Goal: Navigation & Orientation: Find specific page/section

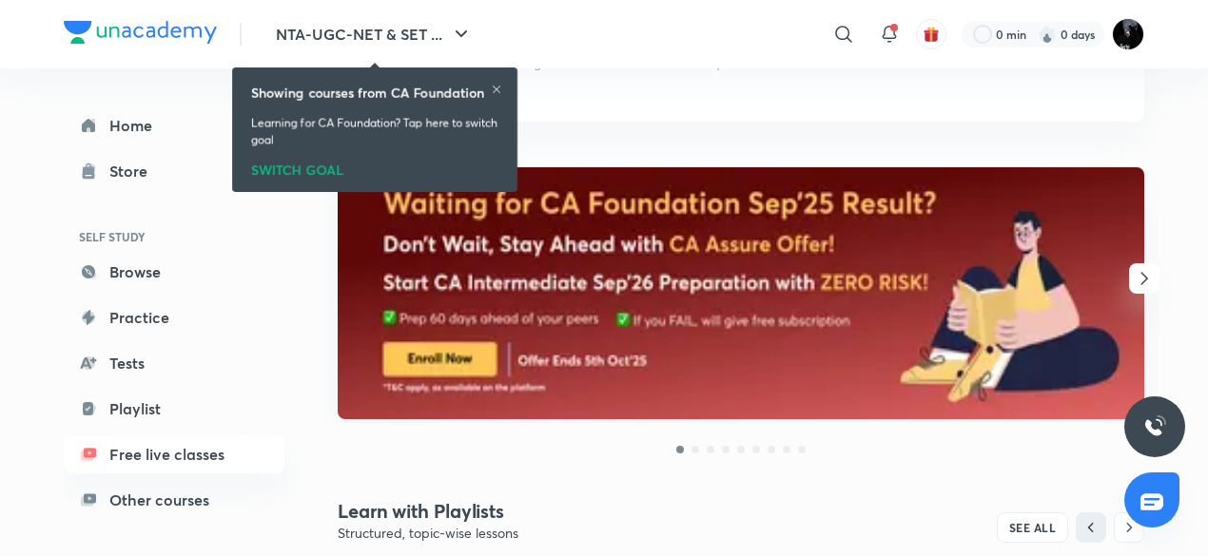
click at [1158, 273] on span "button" at bounding box center [1144, 278] width 30 height 23
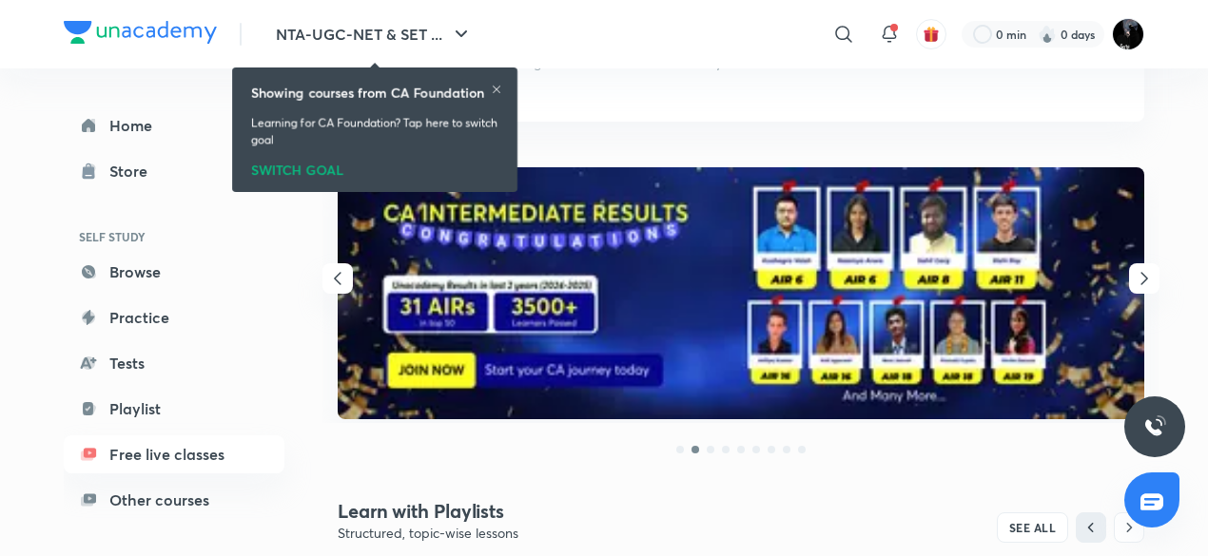
click at [1158, 273] on span "button" at bounding box center [1144, 278] width 30 height 23
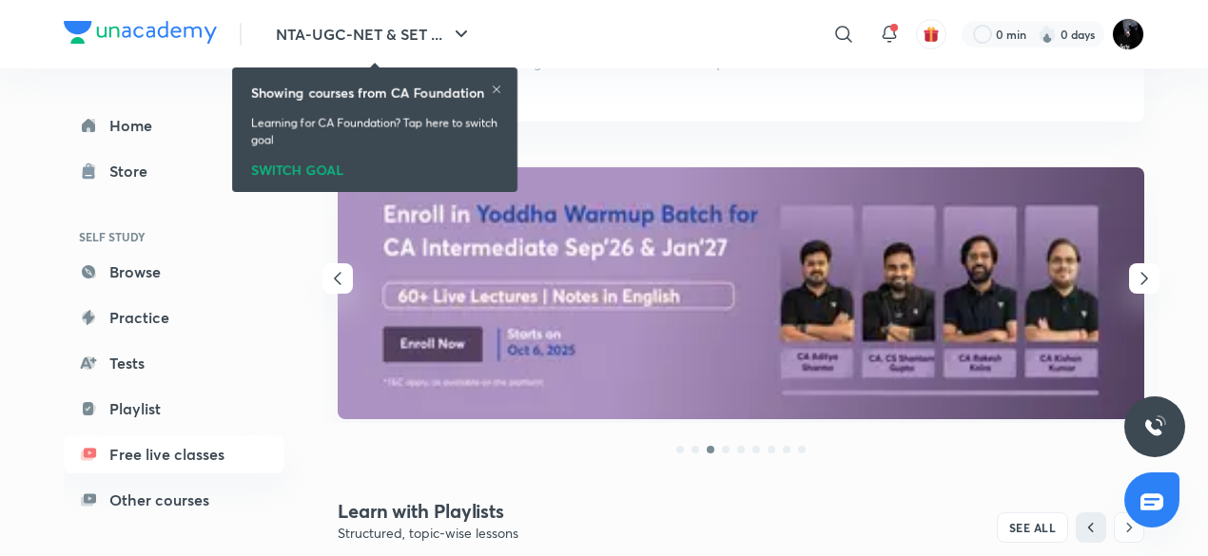
click at [1158, 273] on span "button" at bounding box center [1144, 278] width 30 height 23
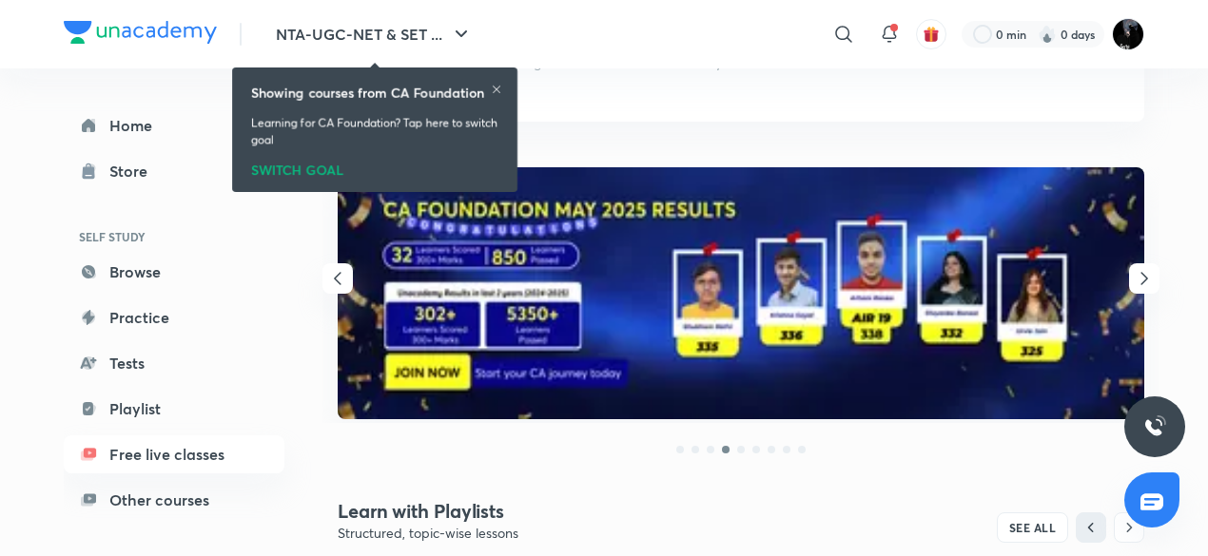
click at [1158, 273] on span "button" at bounding box center [1144, 278] width 30 height 23
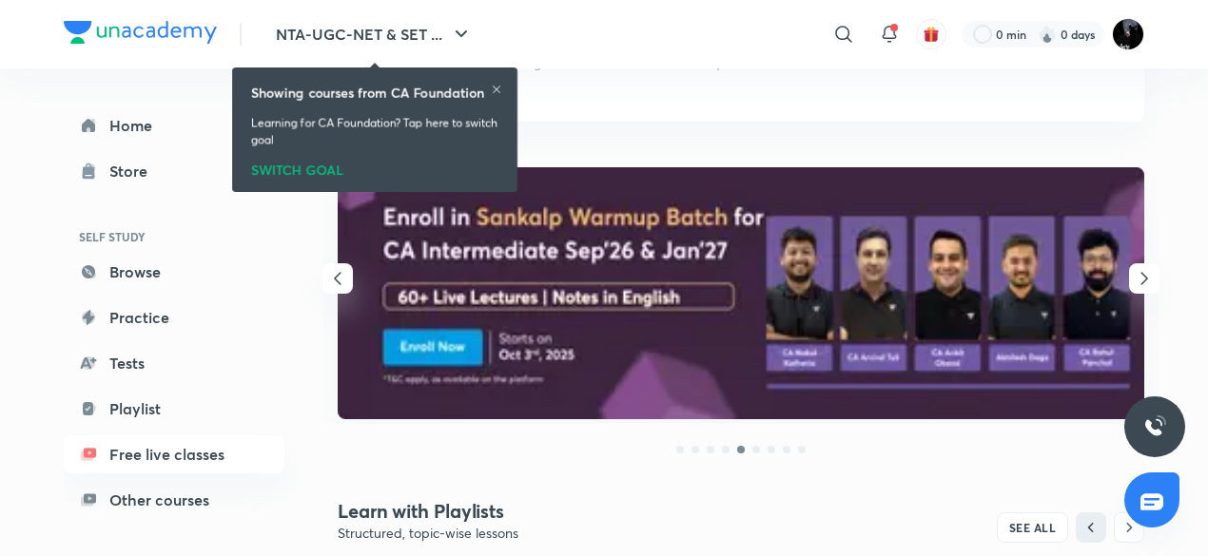
click at [1158, 273] on span "button" at bounding box center [1144, 278] width 30 height 23
